Goal: Task Accomplishment & Management: Use online tool/utility

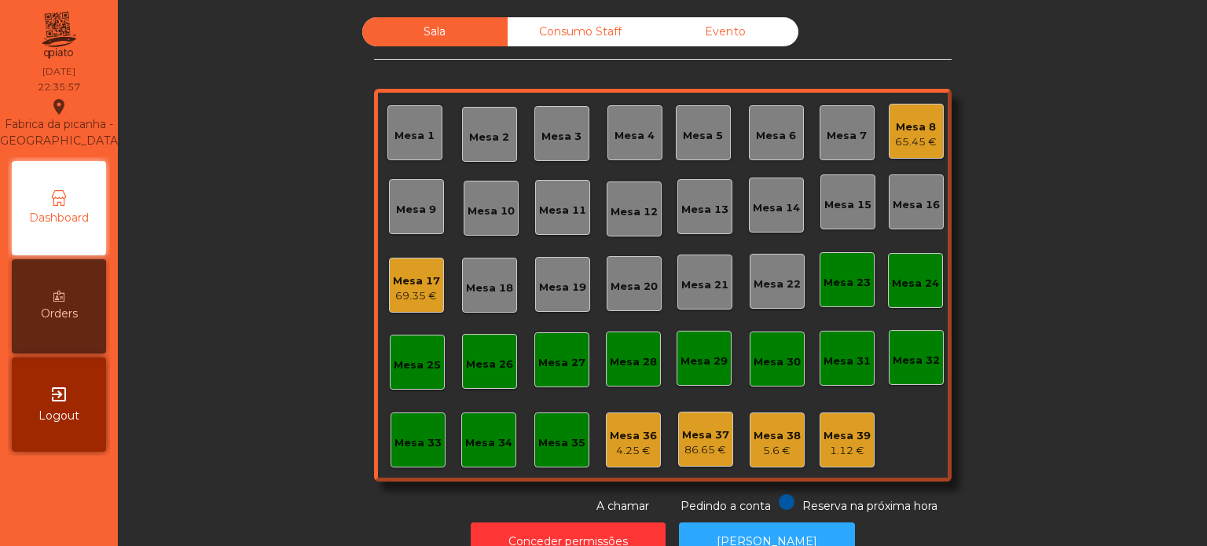
click at [627, 443] on div "4.25 €" at bounding box center [633, 451] width 47 height 16
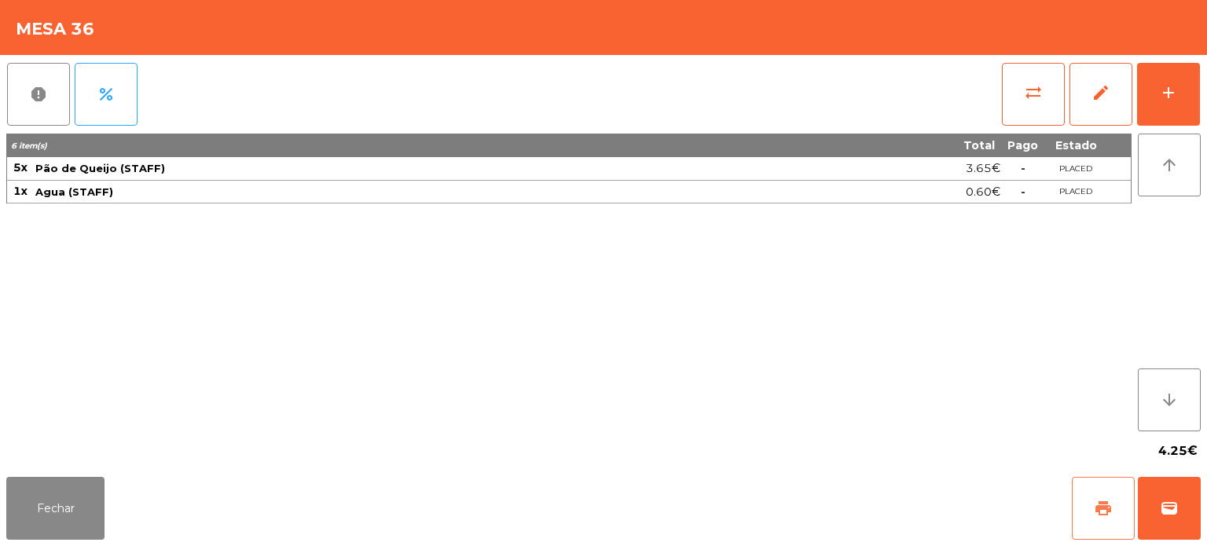
click at [1099, 521] on button "print" at bounding box center [1103, 508] width 63 height 63
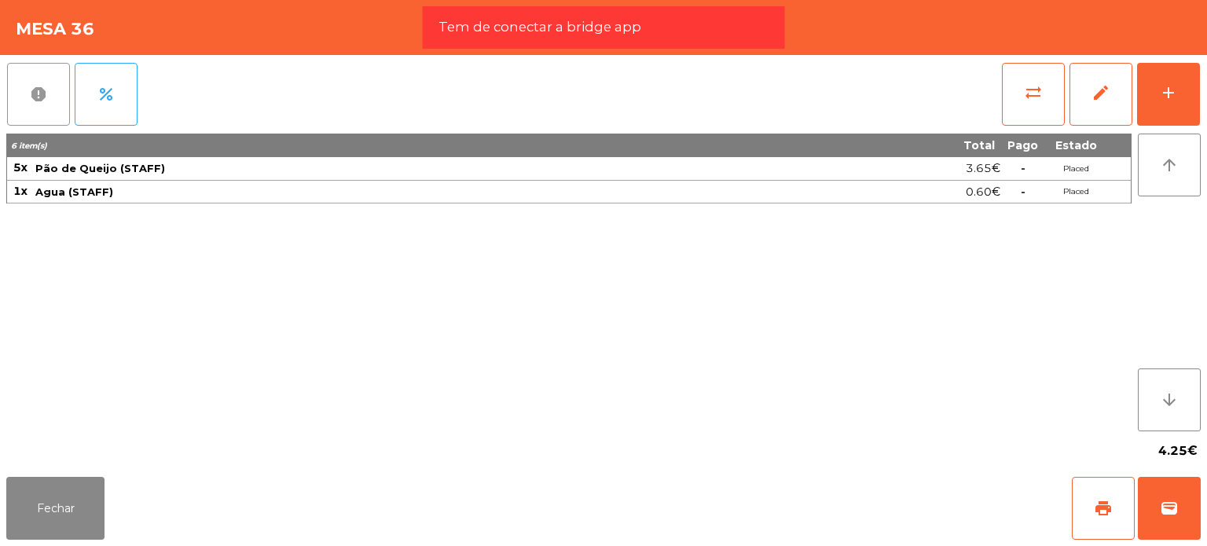
click at [38, 95] on span "report" at bounding box center [38, 94] width 19 height 19
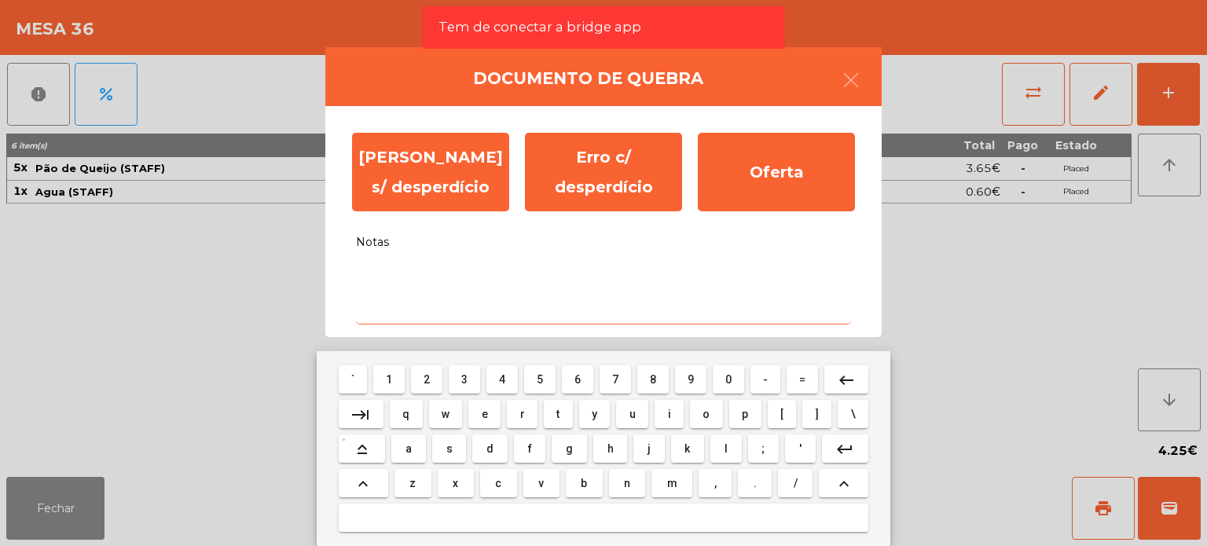
click at [412, 263] on textarea "Notas" at bounding box center [603, 291] width 495 height 65
click at [608, 443] on span "h" at bounding box center [611, 449] width 6 height 13
click at [645, 464] on mat-keyboard-key "j" at bounding box center [648, 449] width 37 height 35
click at [634, 446] on button "j" at bounding box center [649, 449] width 31 height 28
type textarea "*******"
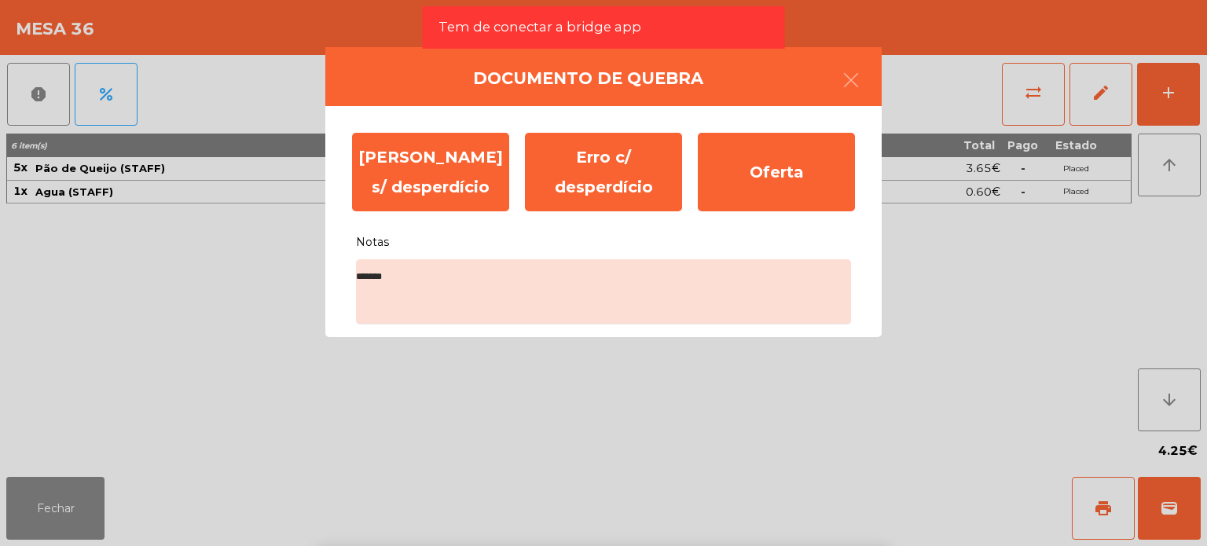
click at [1148, 310] on ngb-modal-window "Documento de [PERSON_NAME] s/ desperdício Erro c/ desperdício Oferta Notas ****…" at bounding box center [603, 273] width 1207 height 546
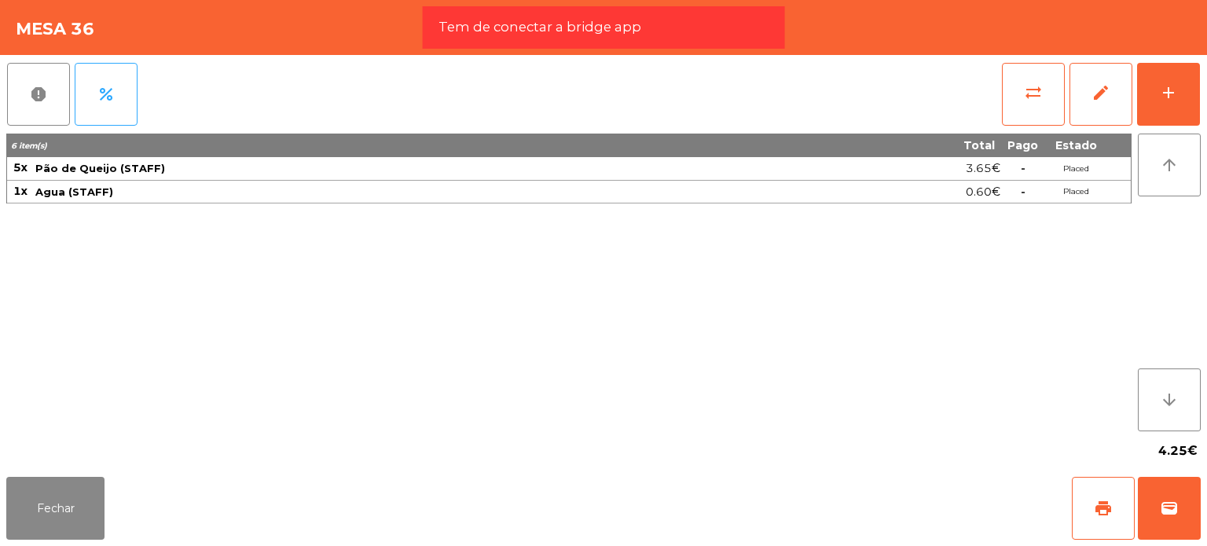
click at [1148, 310] on div "arrow_upward arrow_downward" at bounding box center [1166, 283] width 69 height 298
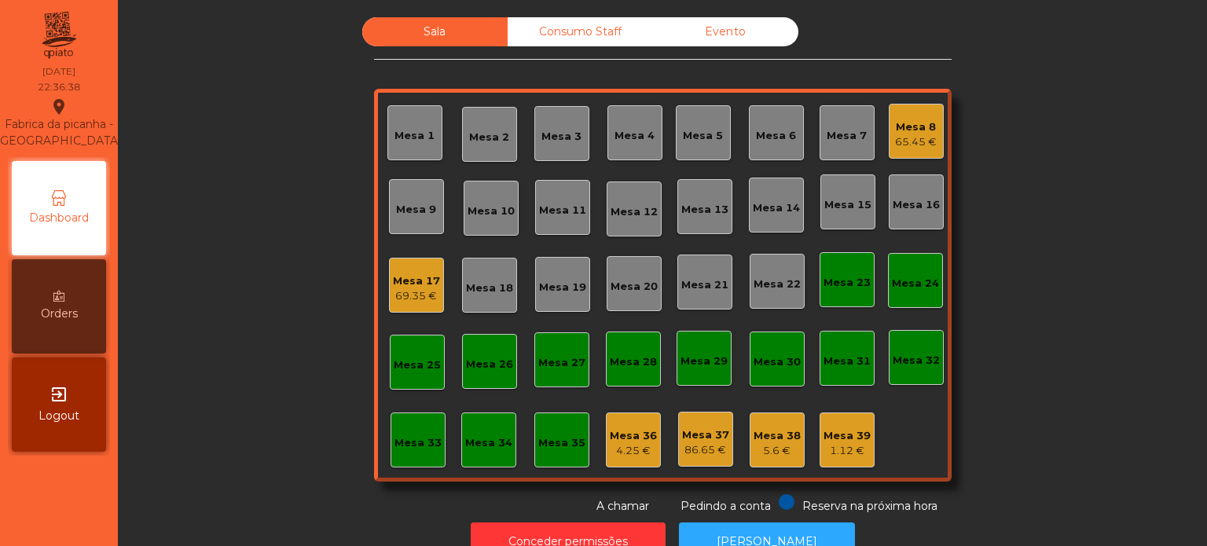
click at [641, 440] on div "Mesa 36" at bounding box center [633, 436] width 47 height 16
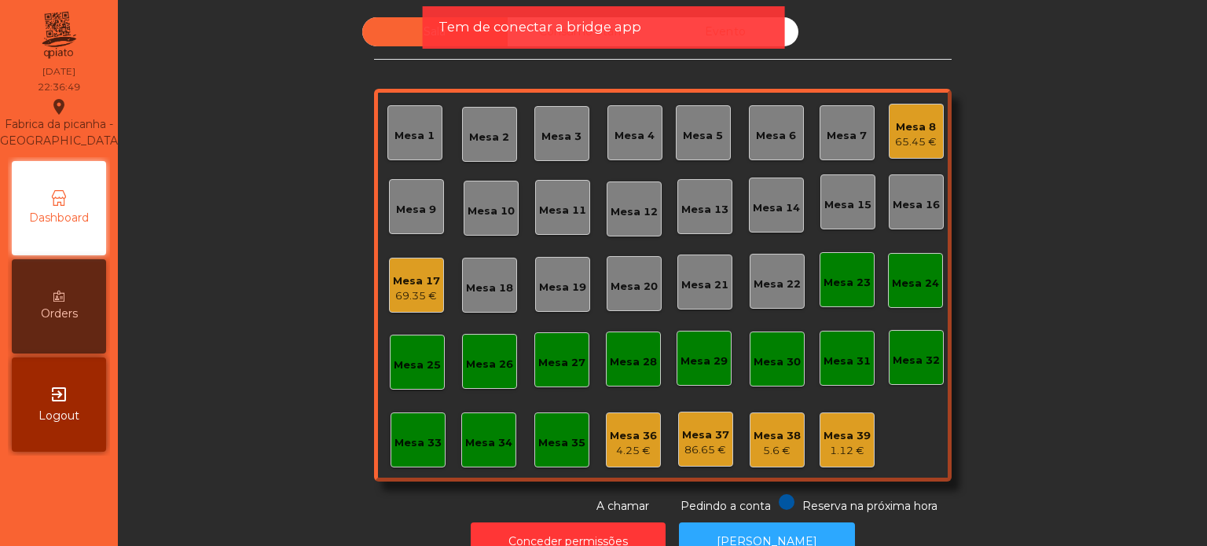
click at [642, 441] on div "Mesa 36" at bounding box center [633, 436] width 47 height 16
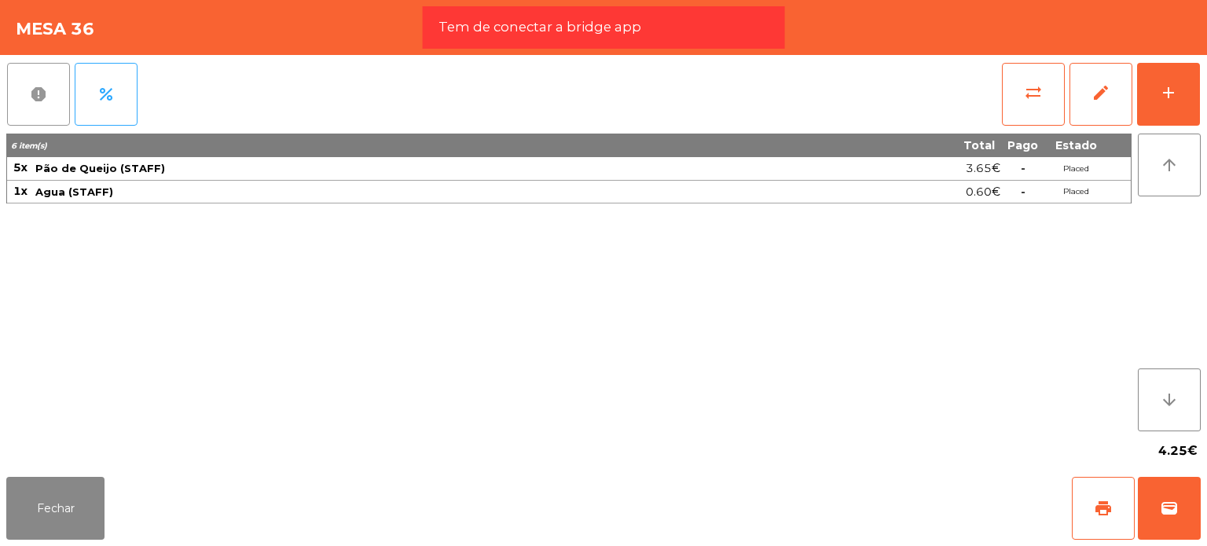
click at [49, 97] on button "report" at bounding box center [38, 94] width 63 height 63
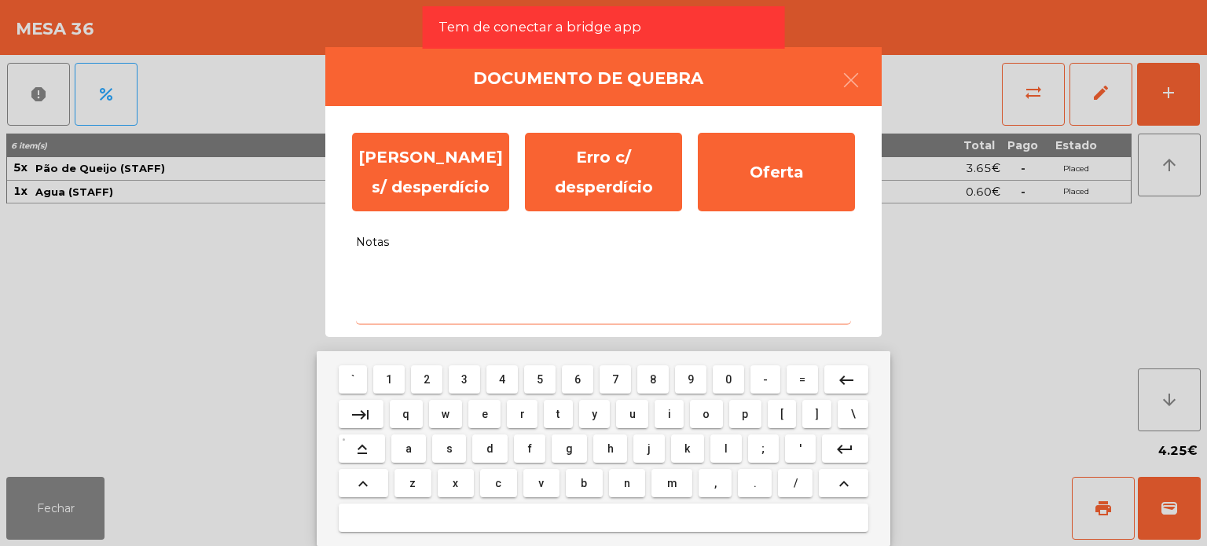
click at [440, 279] on textarea "Notas" at bounding box center [603, 291] width 495 height 65
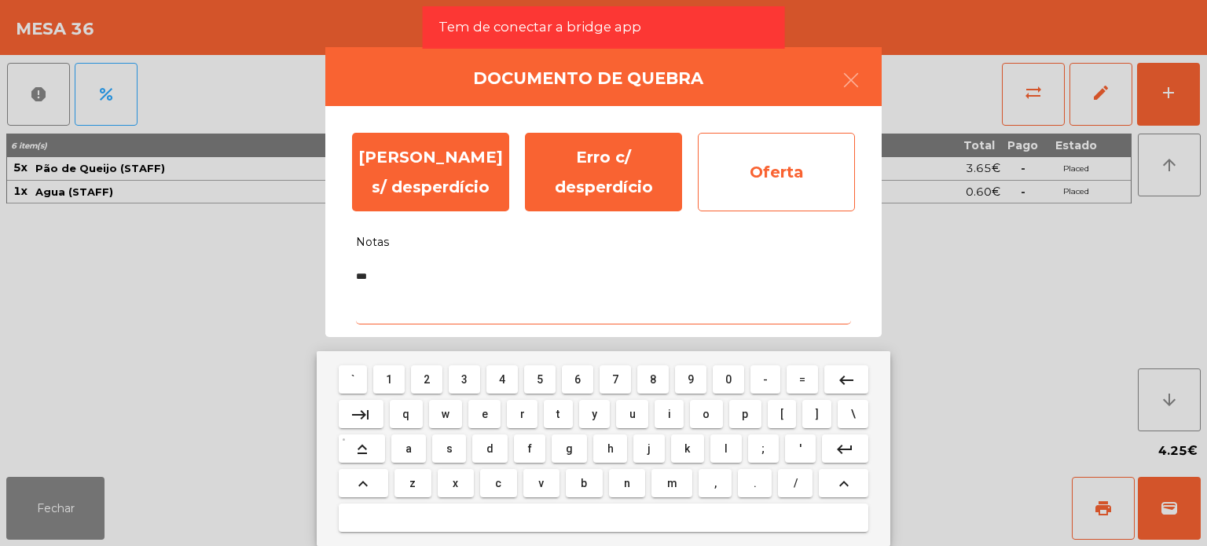
type textarea "***"
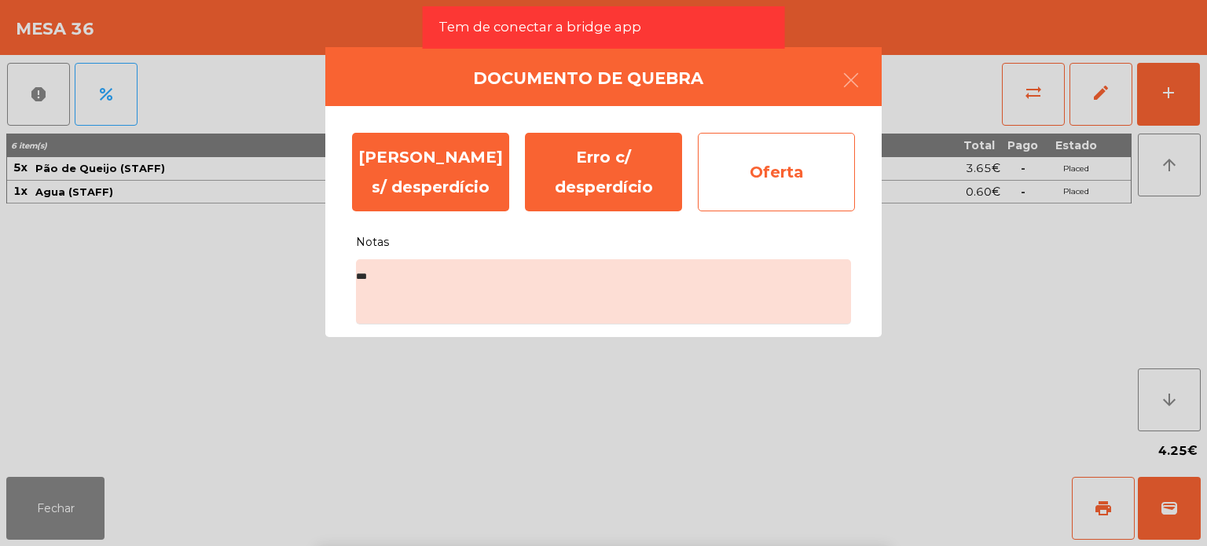
click at [755, 186] on div "Oferta" at bounding box center [776, 172] width 157 height 79
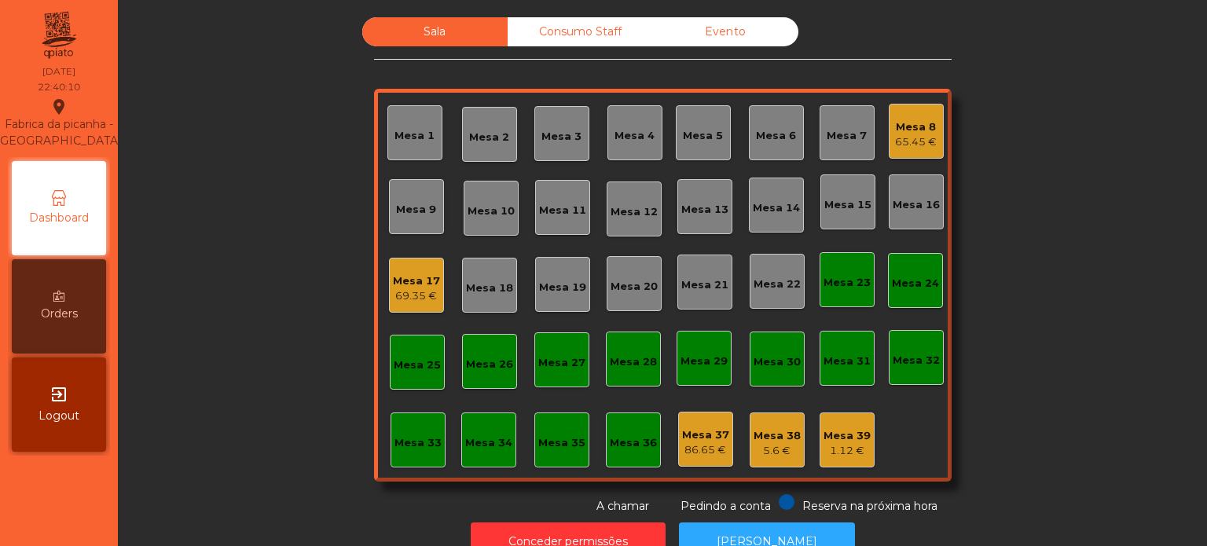
click at [403, 428] on div "Mesa 33" at bounding box center [418, 440] width 55 height 55
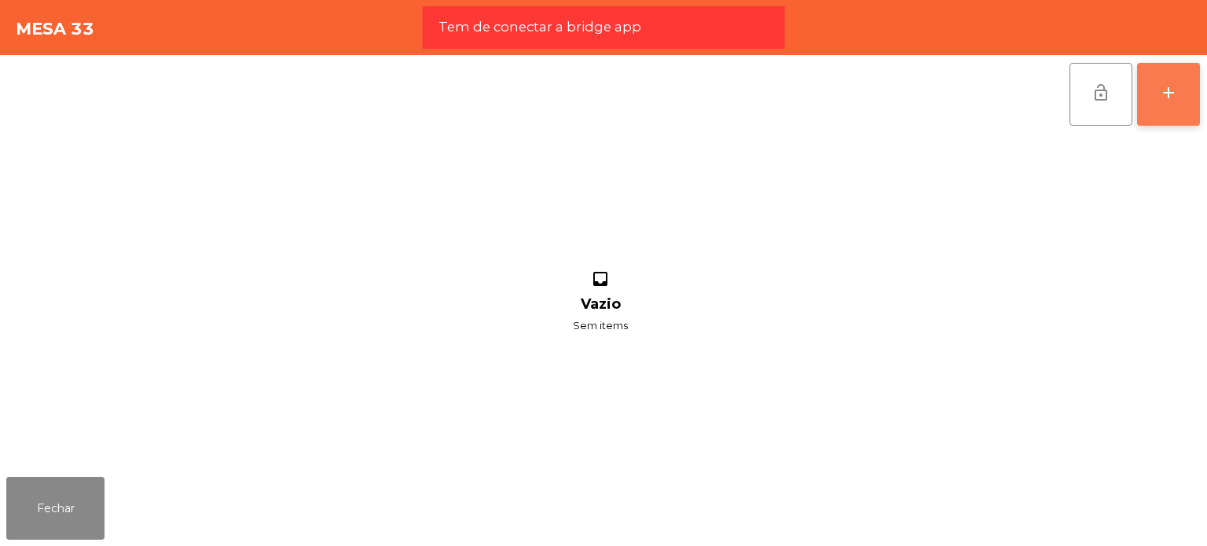
click at [1151, 98] on button "add" at bounding box center [1168, 94] width 63 height 63
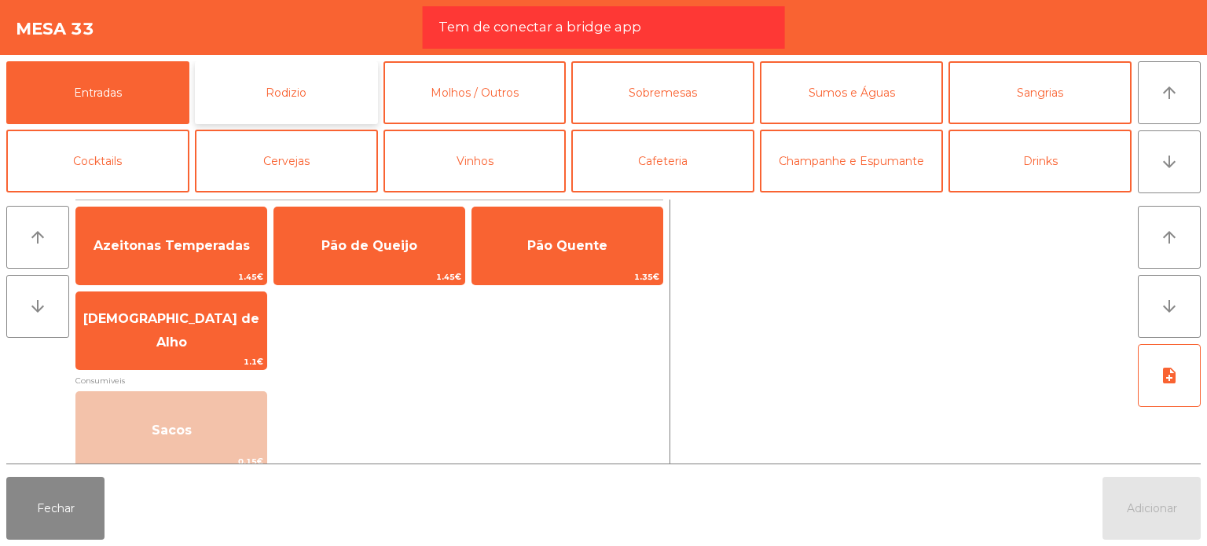
click at [320, 103] on button "Rodizio" at bounding box center [286, 92] width 183 height 63
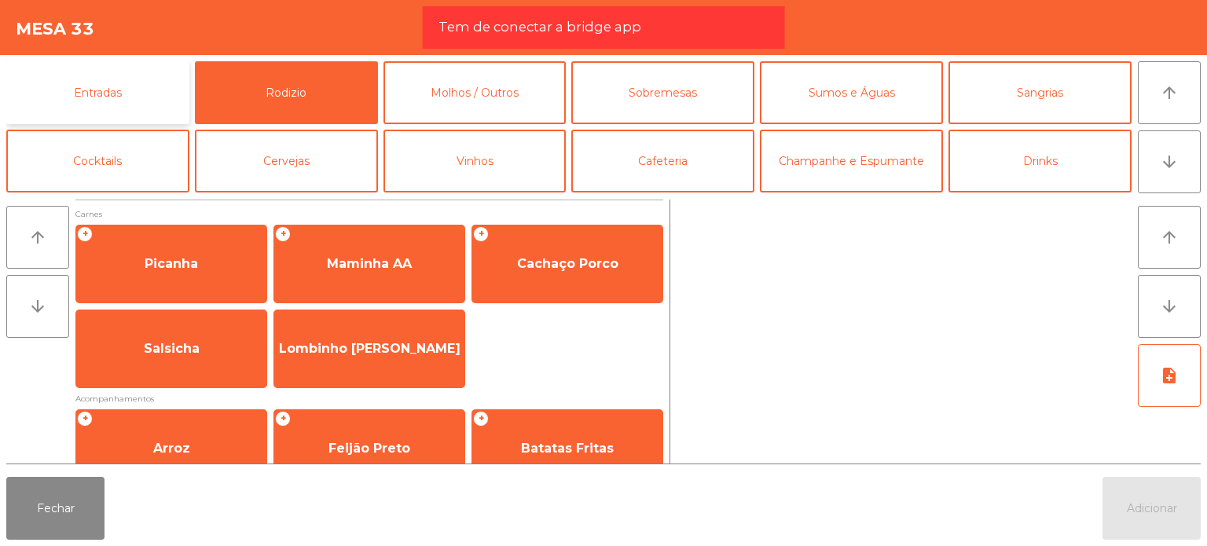
click at [149, 99] on button "Entradas" at bounding box center [97, 92] width 183 height 63
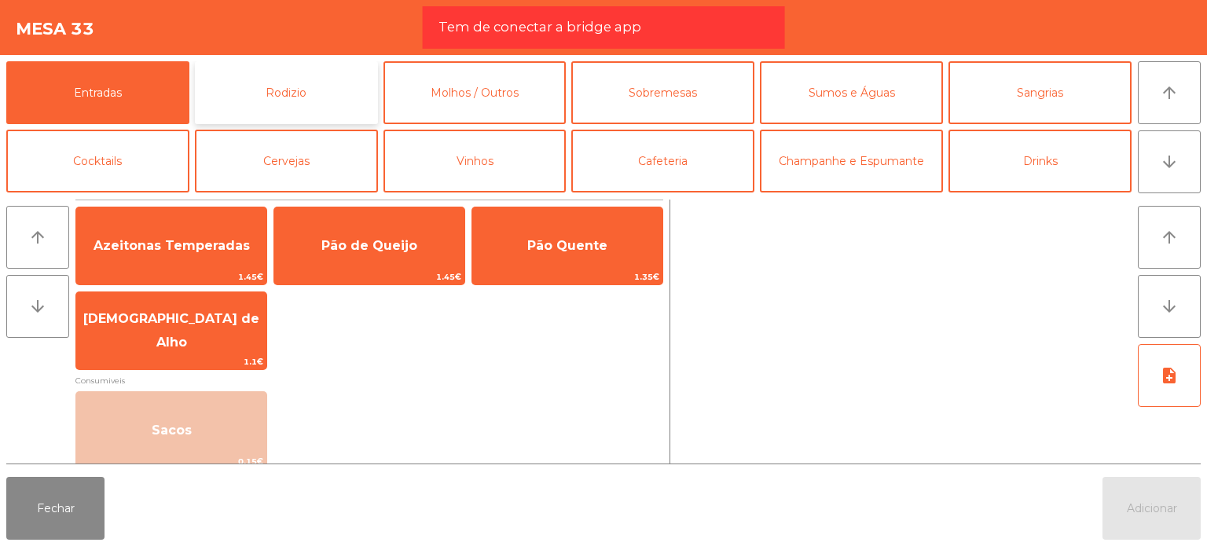
click at [230, 63] on button "Rodizio" at bounding box center [286, 92] width 183 height 63
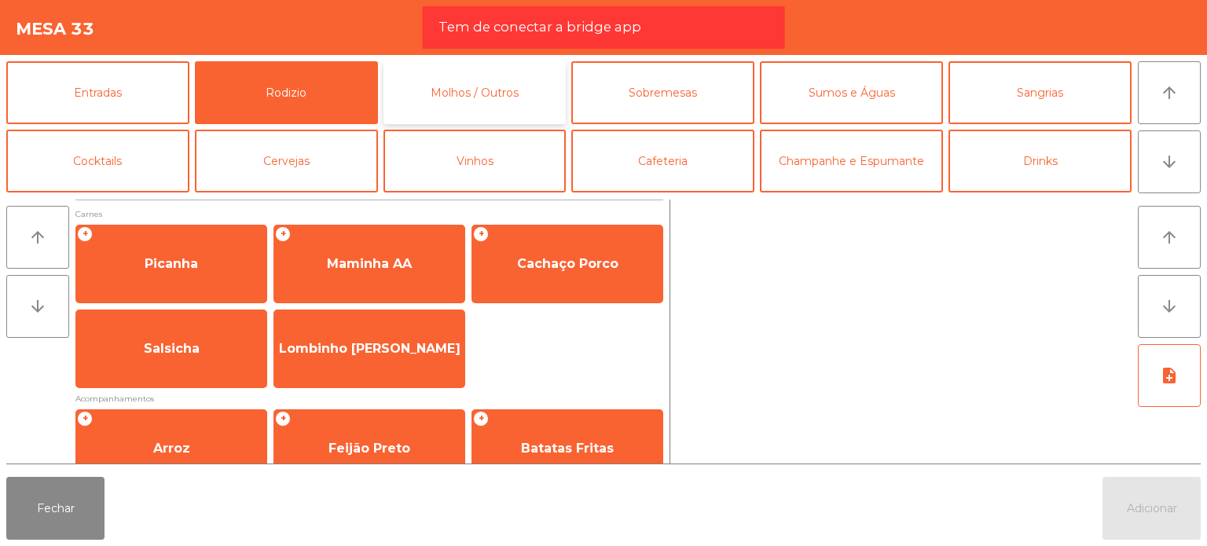
click at [504, 85] on button "Molhos / Outros" at bounding box center [475, 92] width 183 height 63
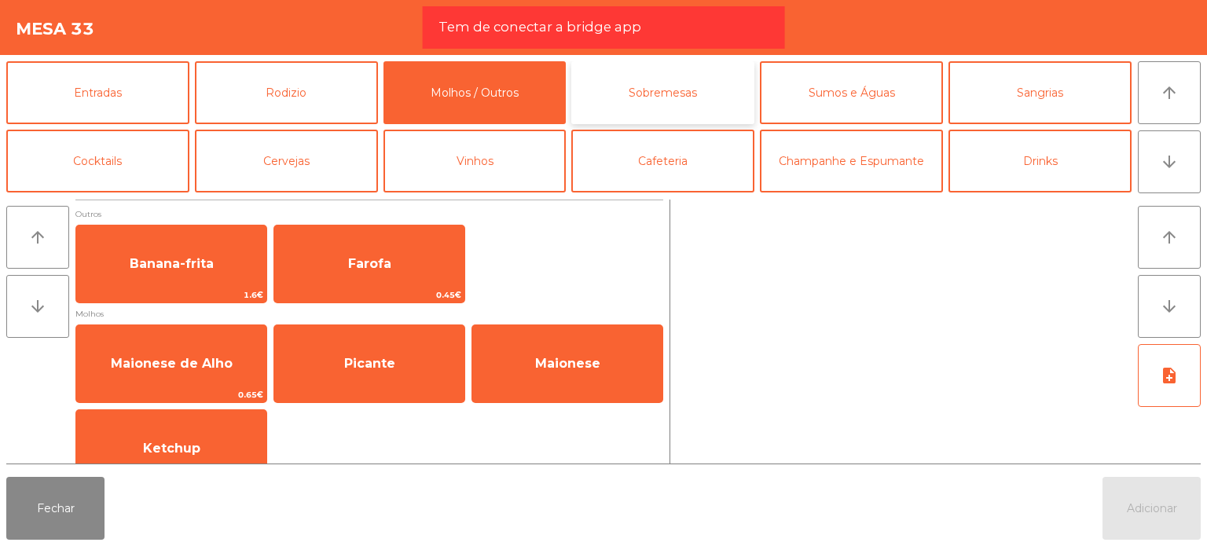
click at [692, 91] on button "Sobremesas" at bounding box center [662, 92] width 183 height 63
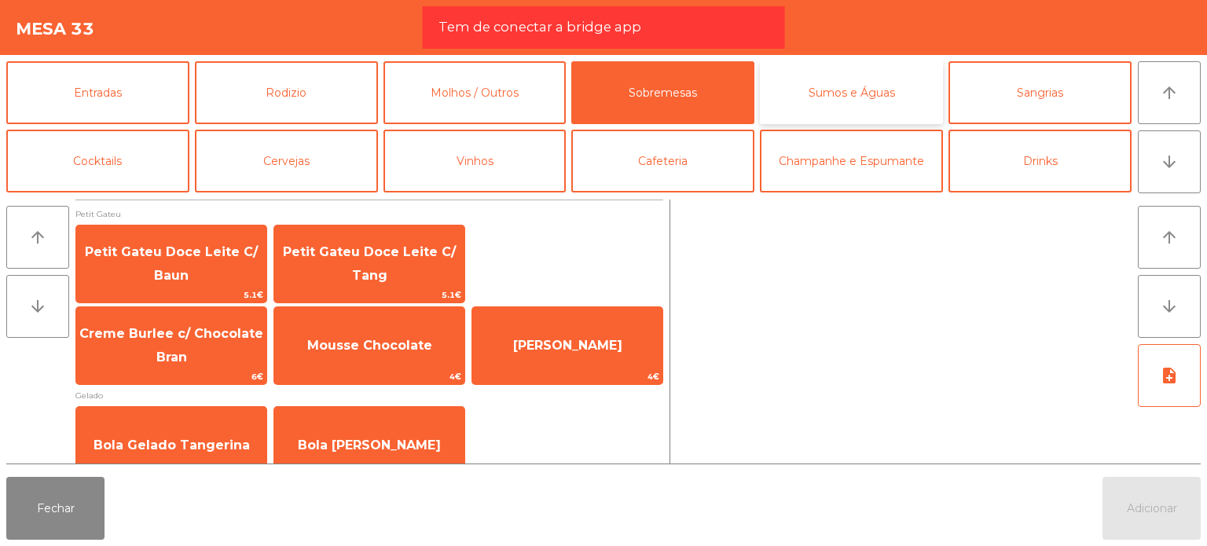
click at [859, 85] on button "Sumos e Águas" at bounding box center [851, 92] width 183 height 63
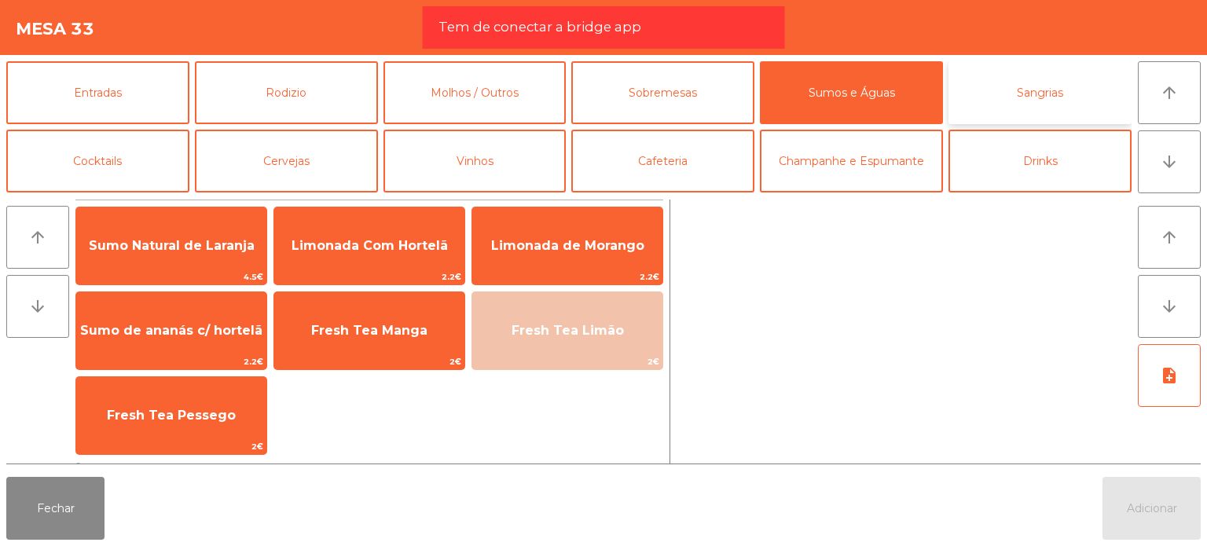
click at [990, 79] on button "Sangrias" at bounding box center [1040, 92] width 183 height 63
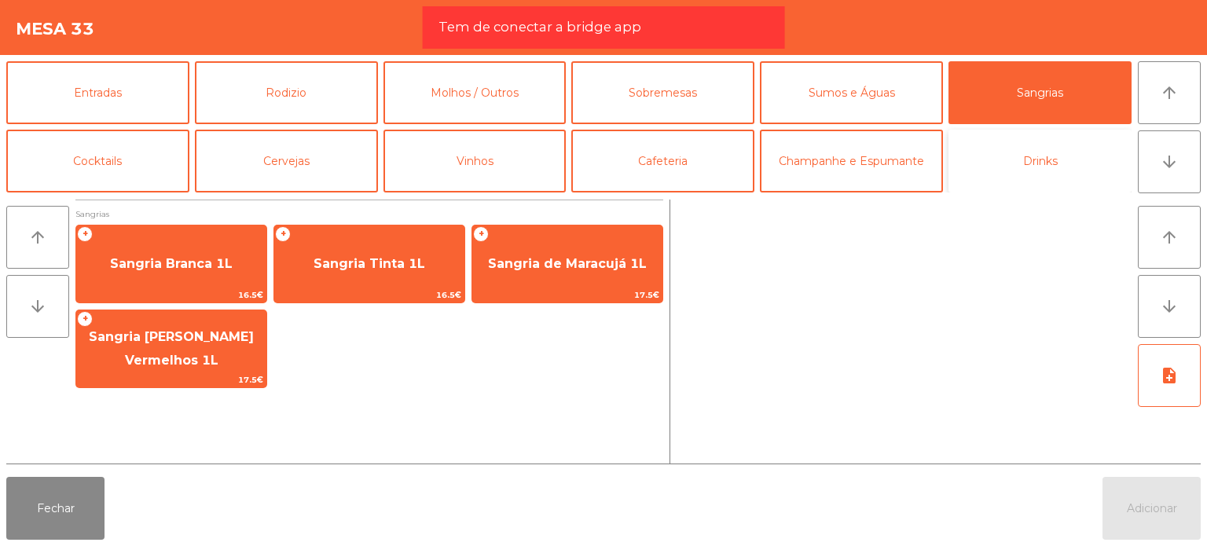
click at [962, 135] on button "Drinks" at bounding box center [1040, 161] width 183 height 63
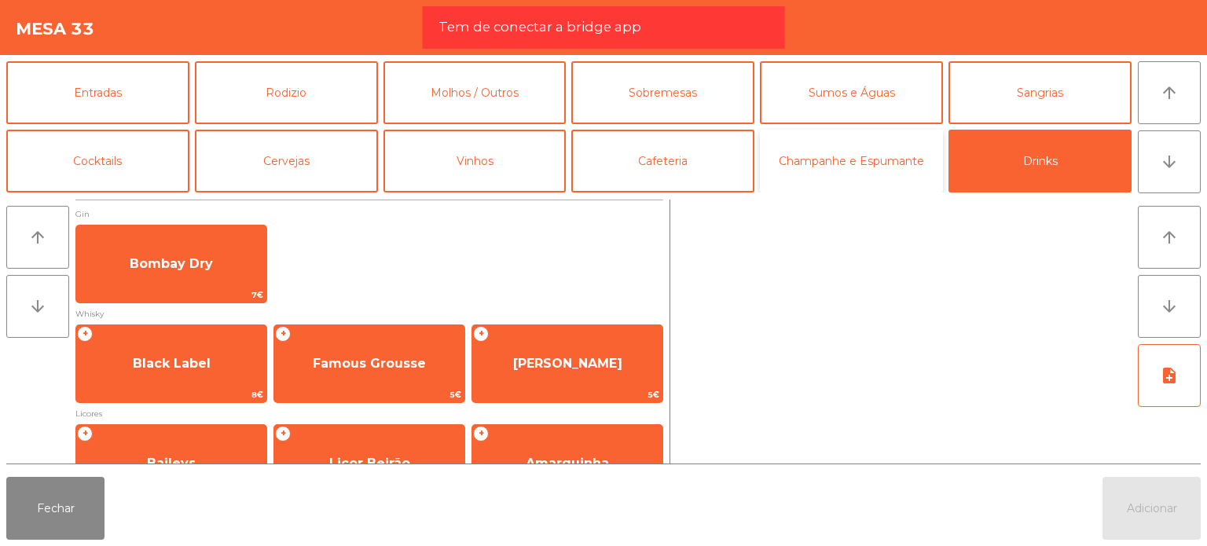
click at [836, 146] on button "Champanhe e Espumante" at bounding box center [851, 161] width 183 height 63
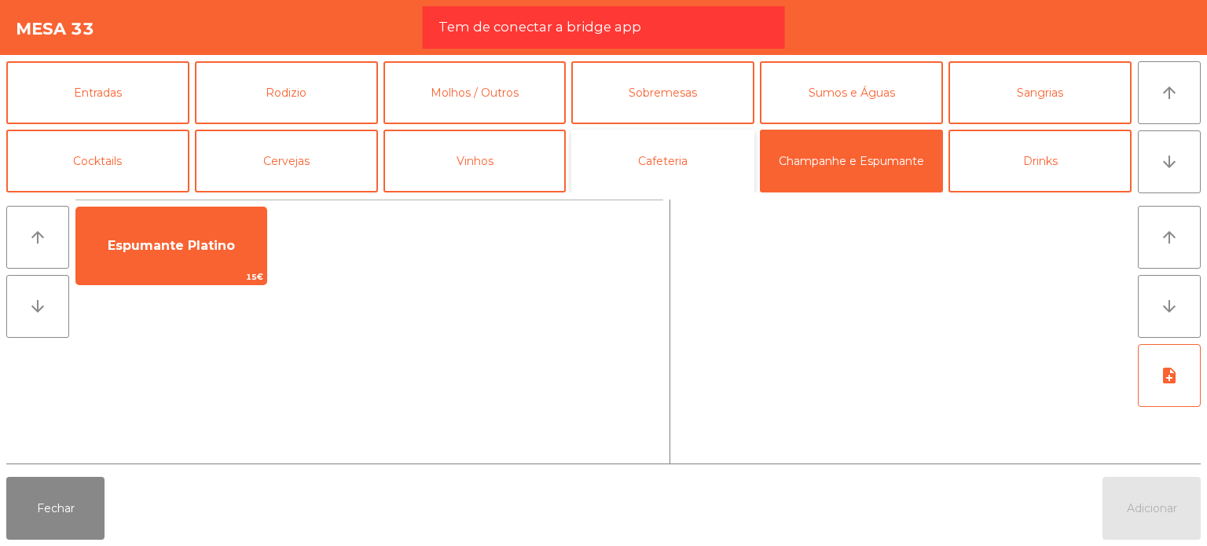
click at [706, 145] on button "Cafeteria" at bounding box center [662, 161] width 183 height 63
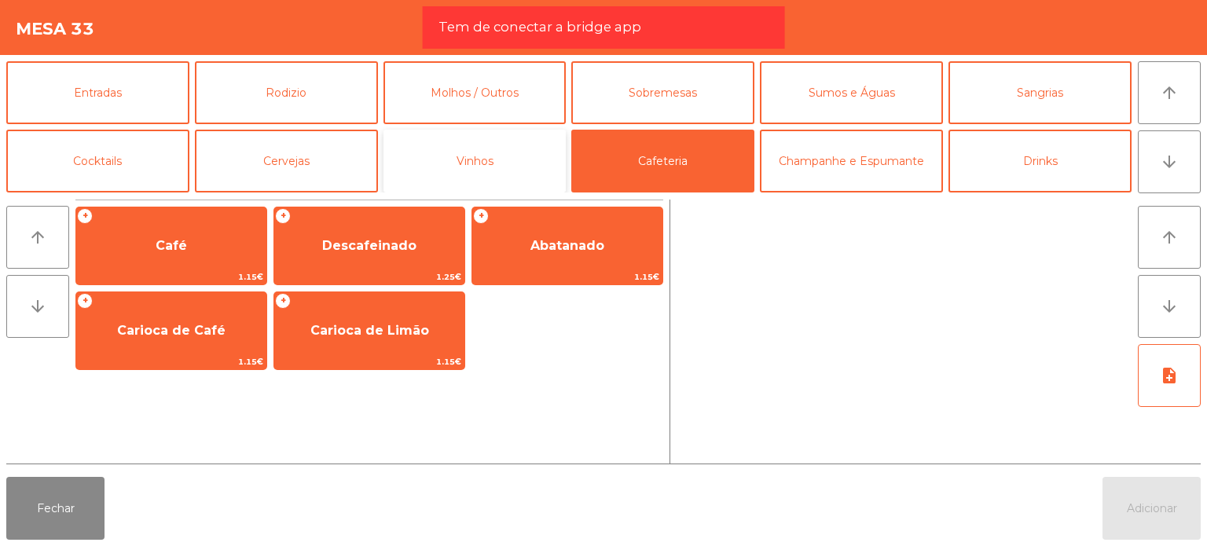
click at [416, 152] on button "Vinhos" at bounding box center [475, 161] width 183 height 63
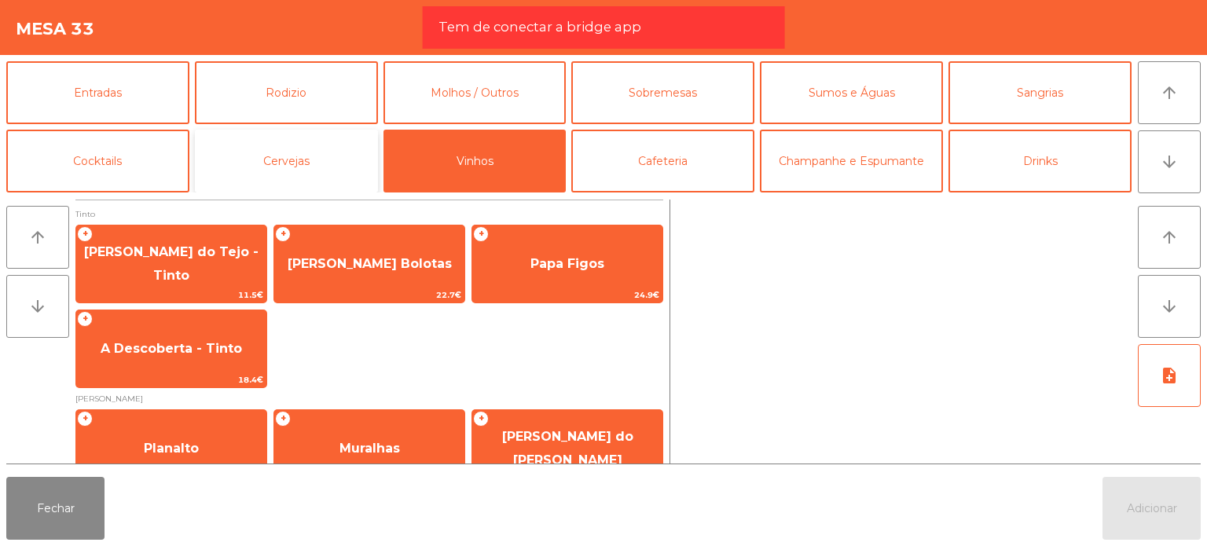
click at [354, 160] on button "Cervejas" at bounding box center [286, 161] width 183 height 63
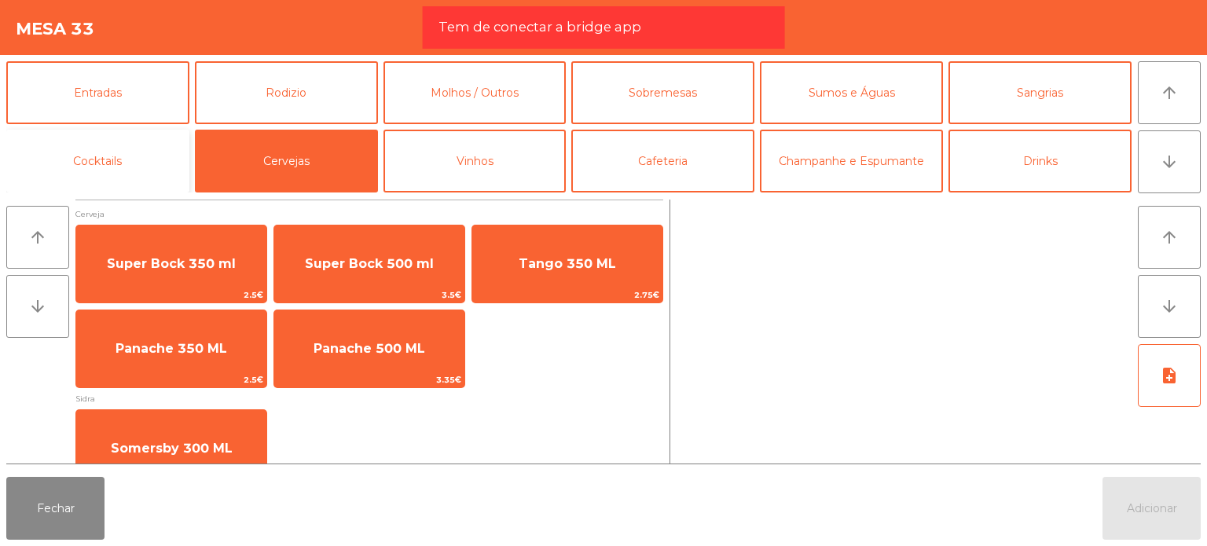
click at [163, 141] on button "Cocktails" at bounding box center [97, 161] width 183 height 63
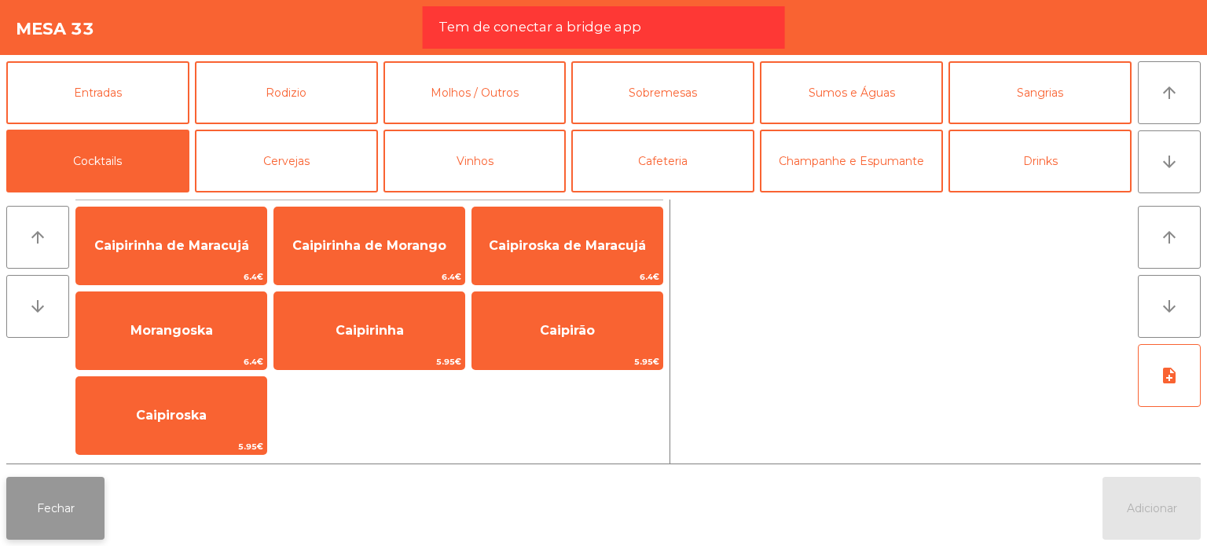
click at [69, 509] on button "Fechar" at bounding box center [55, 508] width 98 height 63
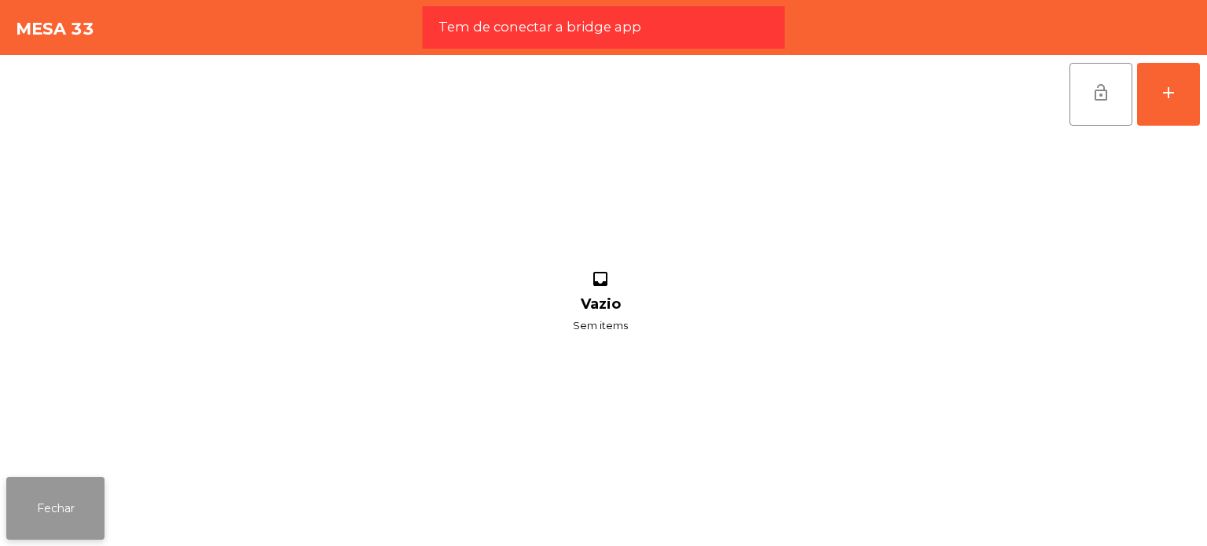
click at [49, 512] on button "Fechar" at bounding box center [55, 508] width 98 height 63
